Goal: Information Seeking & Learning: Find specific page/section

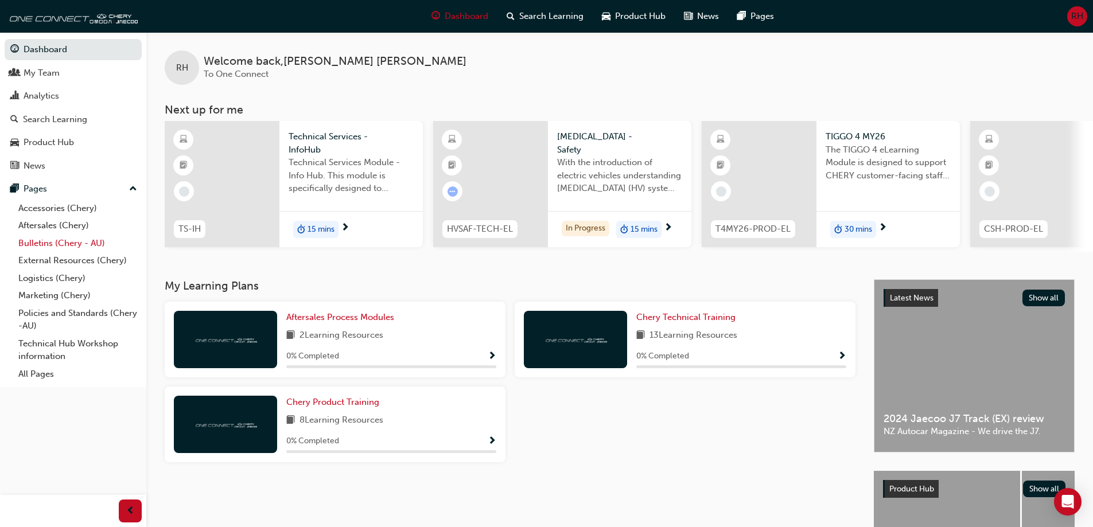
click at [59, 245] on link "Bulletins (Chery - AU)" at bounding box center [78, 244] width 128 height 18
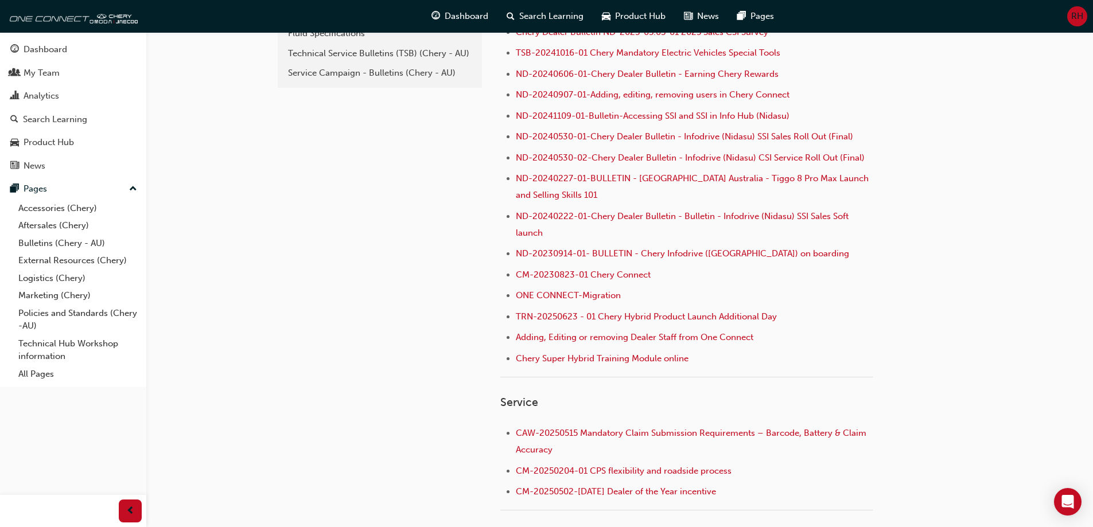
scroll to position [57, 0]
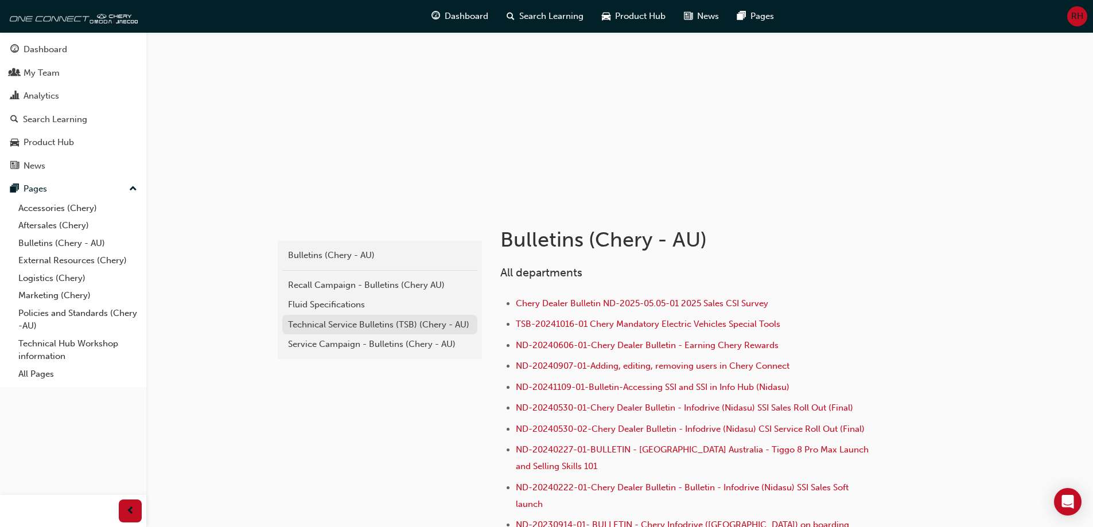
click at [407, 325] on div "Technical Service Bulletins (TSB) (Chery - AU)" at bounding box center [380, 324] width 184 height 13
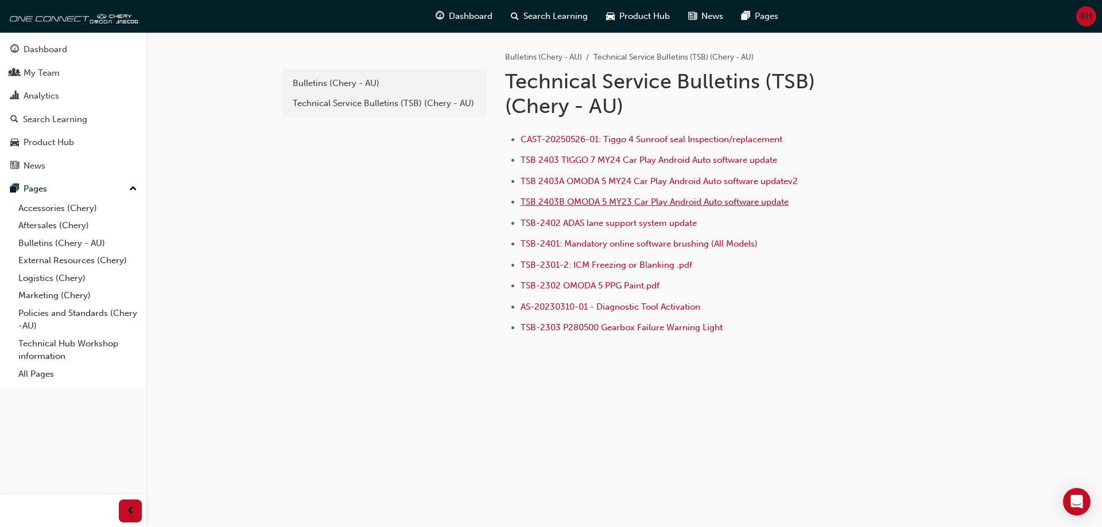
click at [642, 203] on span "TSB 2403B OMODA 5 MY23 Car Play Android Auto software update" at bounding box center [654, 202] width 268 height 10
